Goal: Task Accomplishment & Management: Use online tool/utility

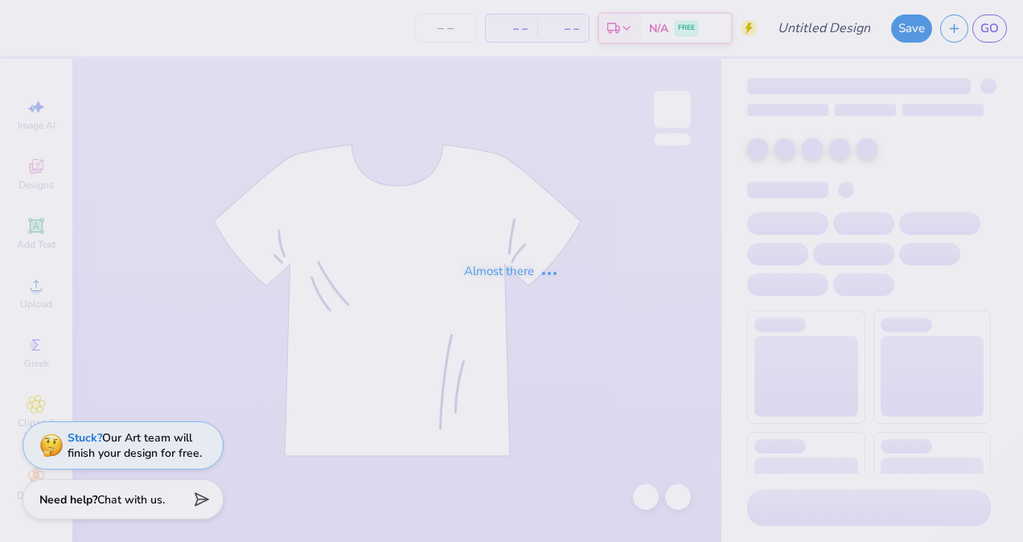
type input "barn t shirt"
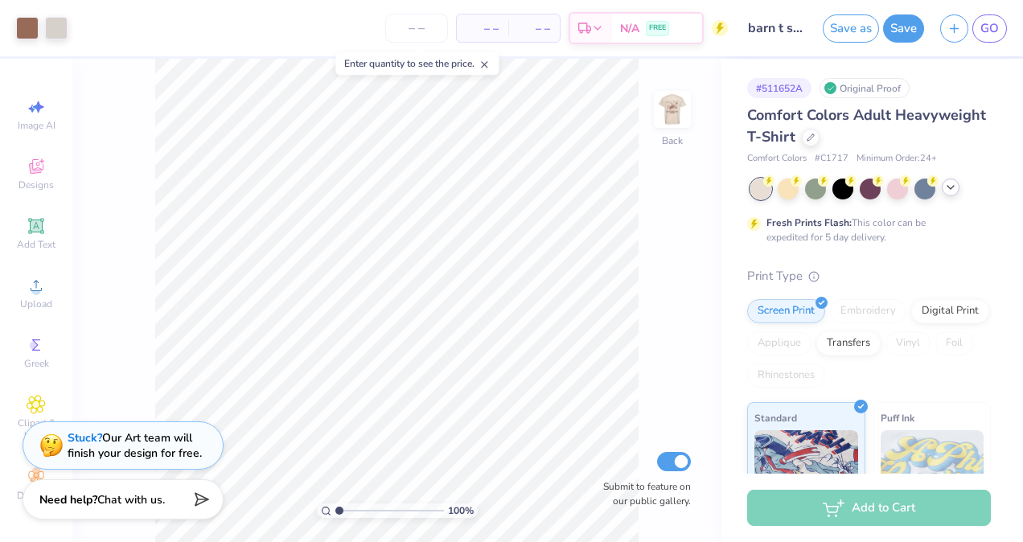
click at [948, 188] on icon at bounding box center [950, 187] width 13 height 13
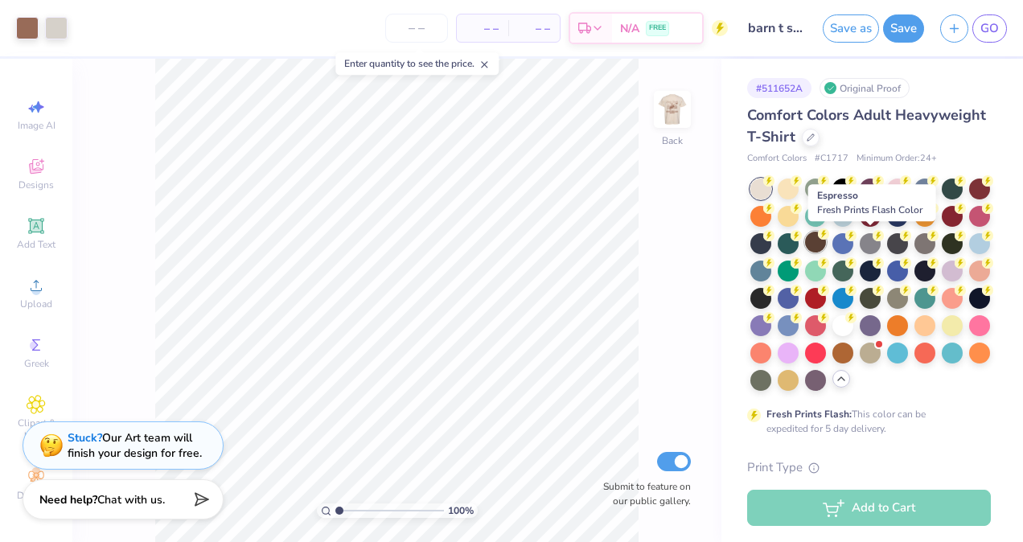
click at [826, 248] on div at bounding box center [815, 242] width 21 height 21
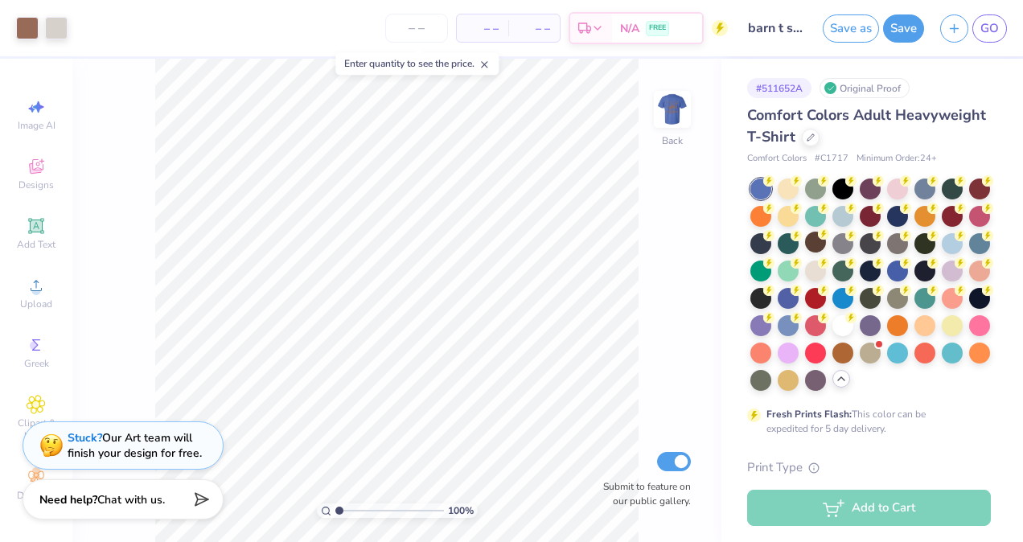
click at [857, 236] on div at bounding box center [870, 285] width 240 height 212
click at [826, 241] on div at bounding box center [815, 242] width 21 height 21
click at [826, 269] on div at bounding box center [815, 269] width 21 height 21
click at [674, 105] on img at bounding box center [672, 109] width 32 height 32
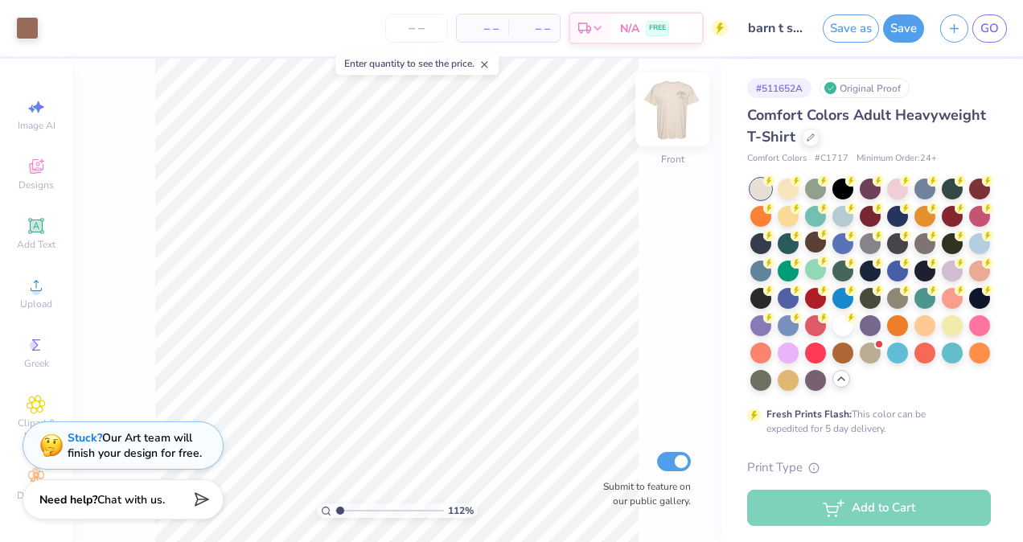
click at [668, 124] on img at bounding box center [672, 109] width 64 height 64
click at [665, 117] on img at bounding box center [672, 109] width 64 height 64
click at [902, 23] on button "Save" at bounding box center [903, 26] width 41 height 28
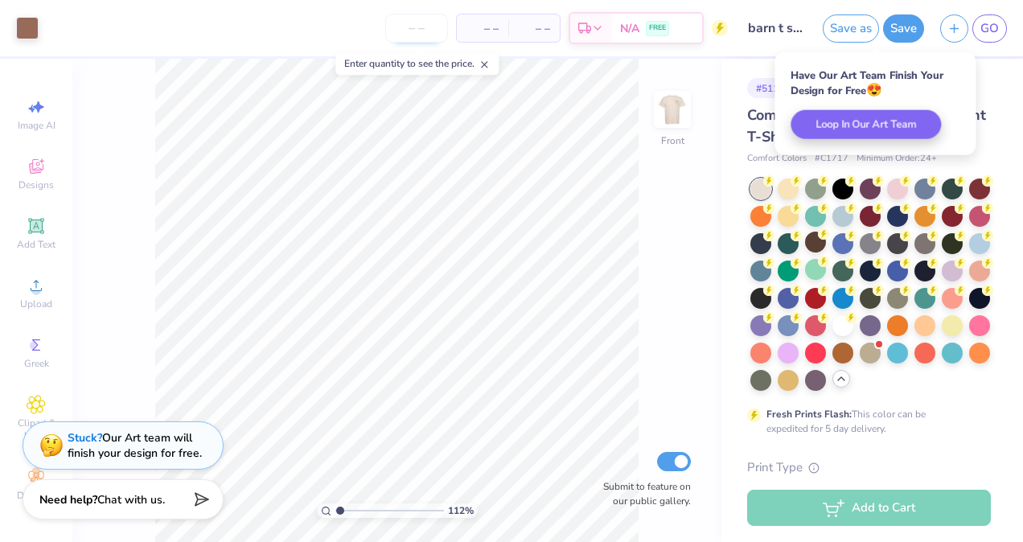
click at [417, 29] on input "number" at bounding box center [416, 28] width 63 height 29
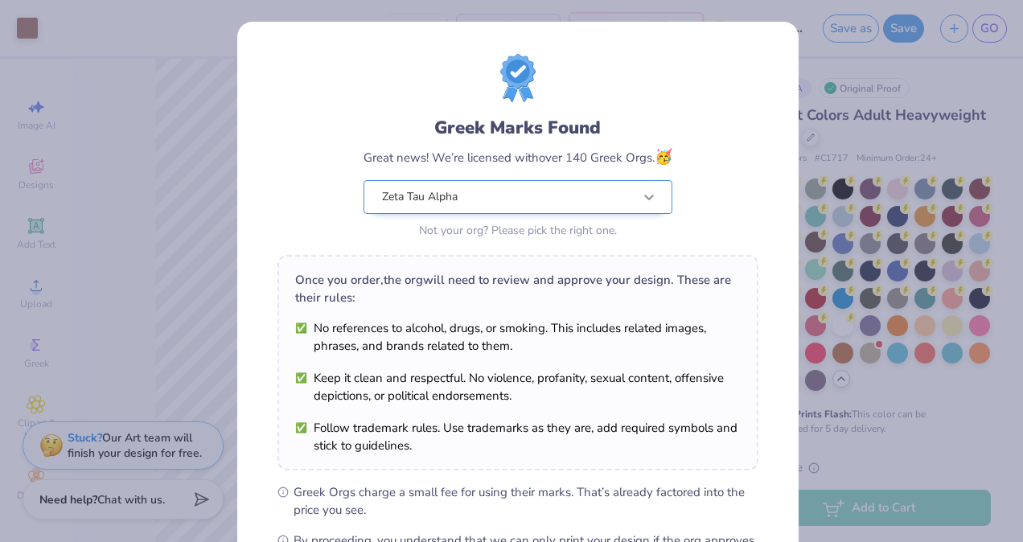
scroll to position [209, 0]
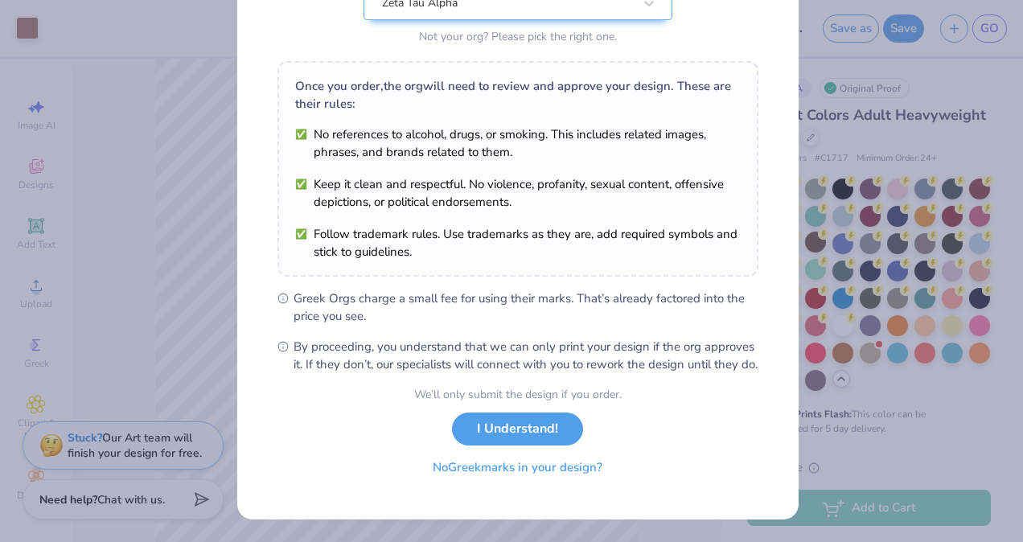
click at [507, 472] on button "No Greek marks in your design?" at bounding box center [517, 467] width 197 height 33
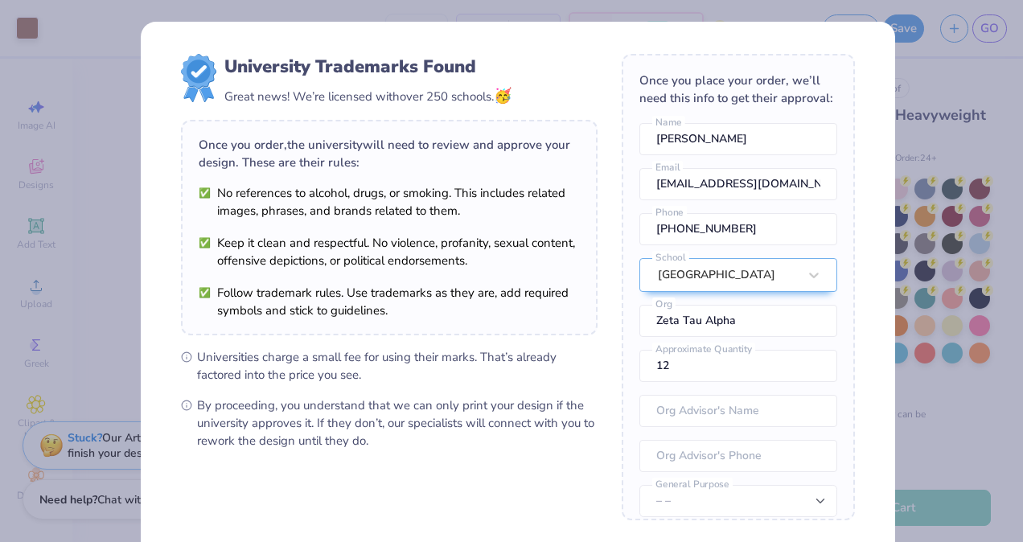
scroll to position [156, 0]
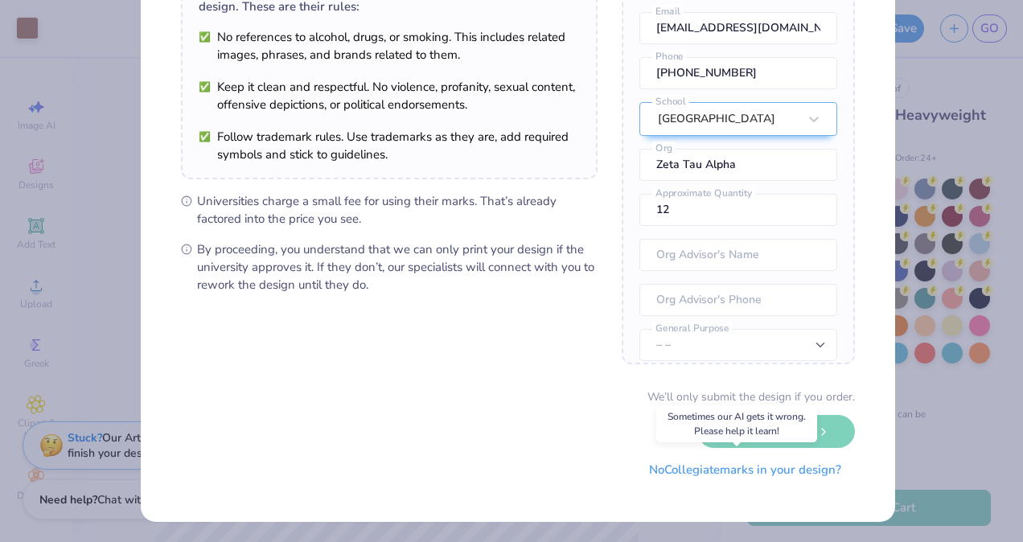
click at [682, 471] on button "No Collegiate marks in your design?" at bounding box center [745, 470] width 220 height 33
type input "1.12384965757381"
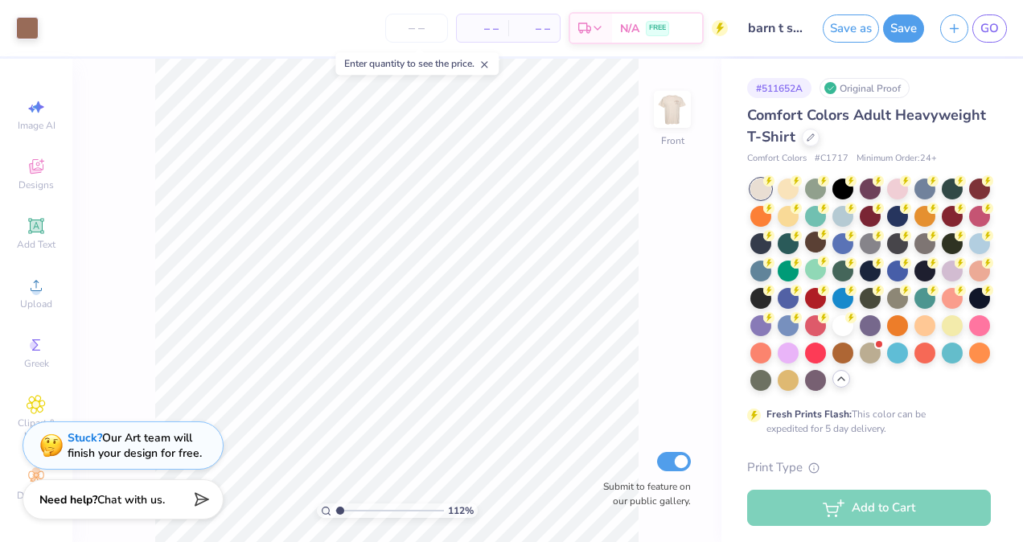
type input "1"
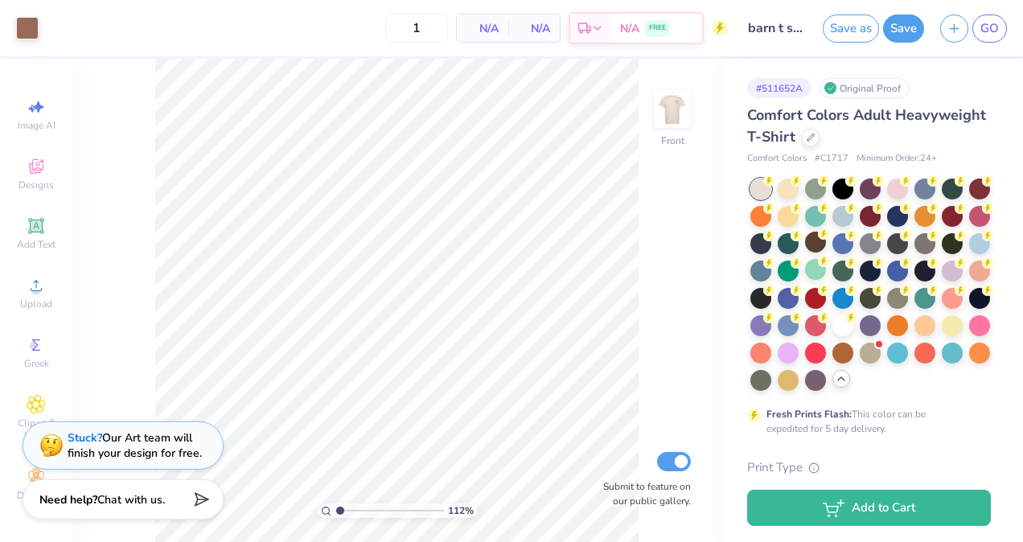
type input "1.12384965757381"
type input "24"
click at [906, 34] on button "Save" at bounding box center [903, 26] width 41 height 28
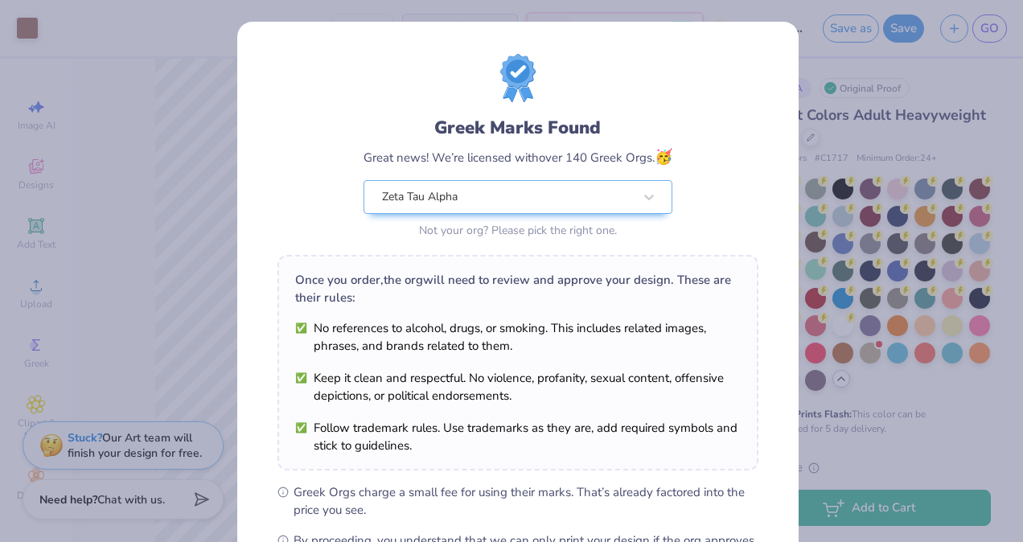
scroll to position [209, 0]
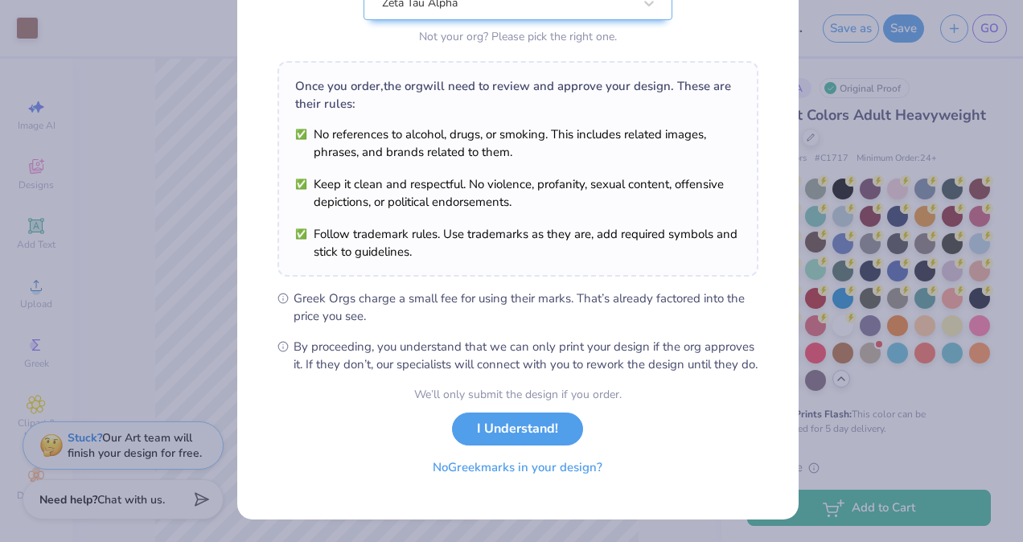
click at [456, 479] on button "No Greek marks in your design?" at bounding box center [517, 467] width 197 height 33
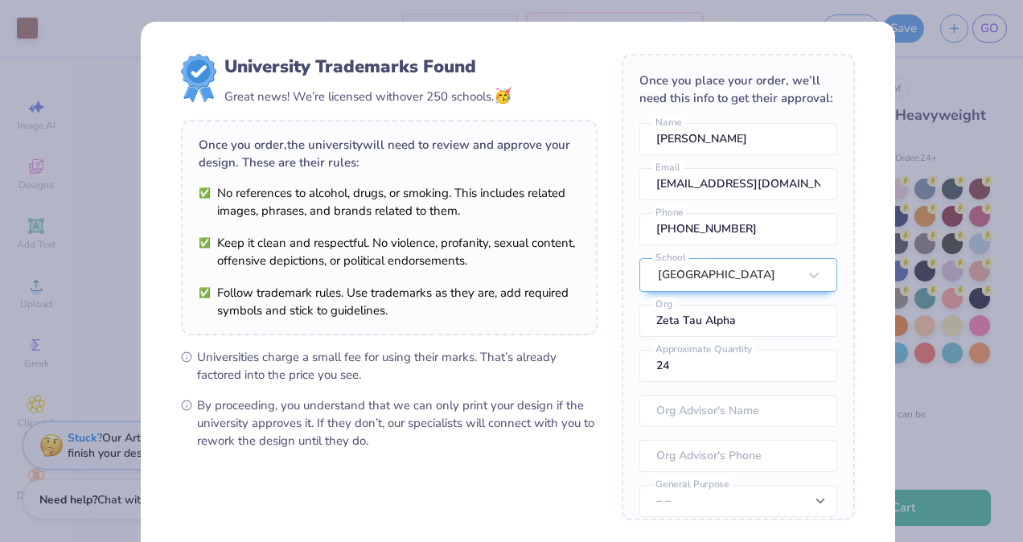
scroll to position [156, 0]
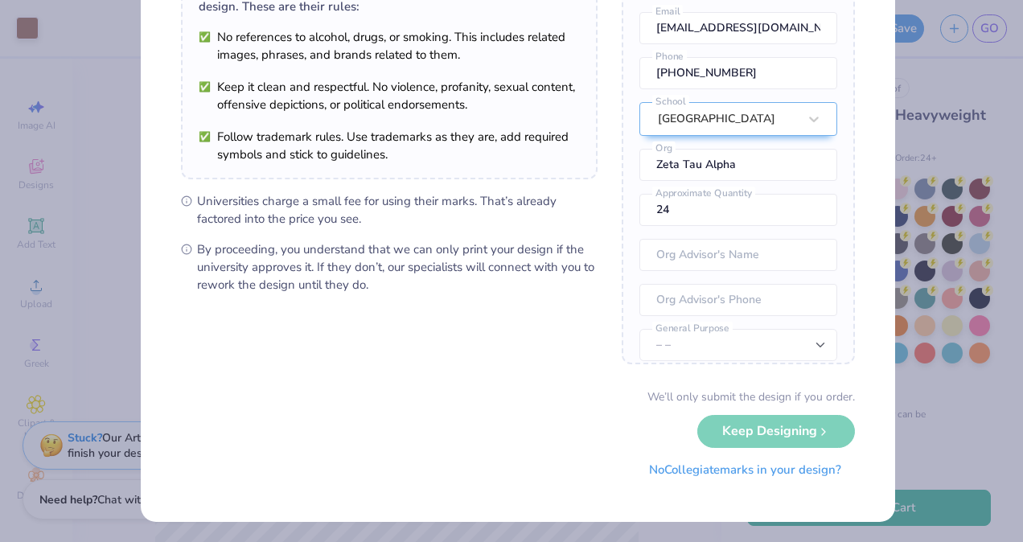
click at [690, 476] on button "No Collegiate marks in your design?" at bounding box center [745, 470] width 220 height 33
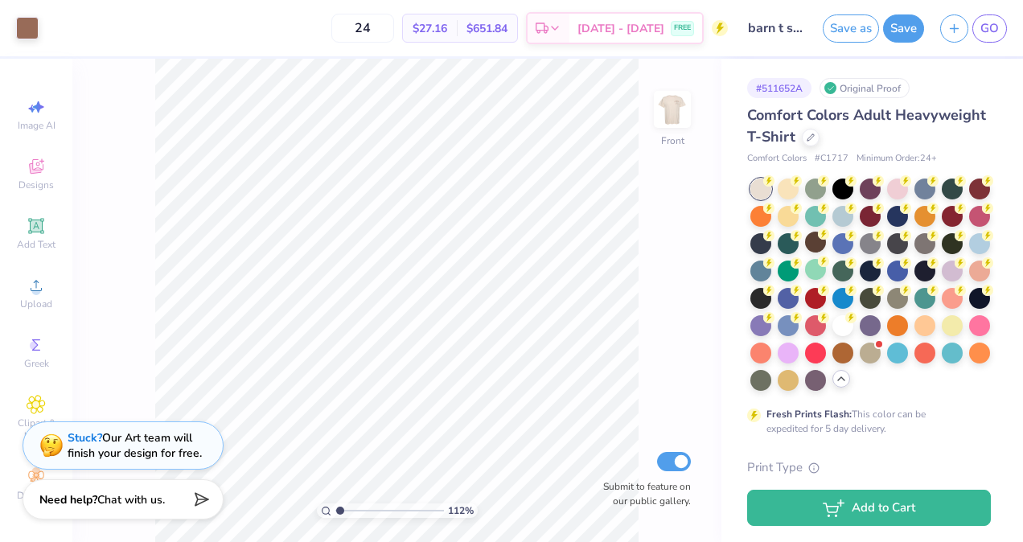
scroll to position [0, 0]
type input "1"
click at [996, 30] on span "GO" at bounding box center [989, 28] width 18 height 18
